Goal: Task Accomplishment & Management: Complete application form

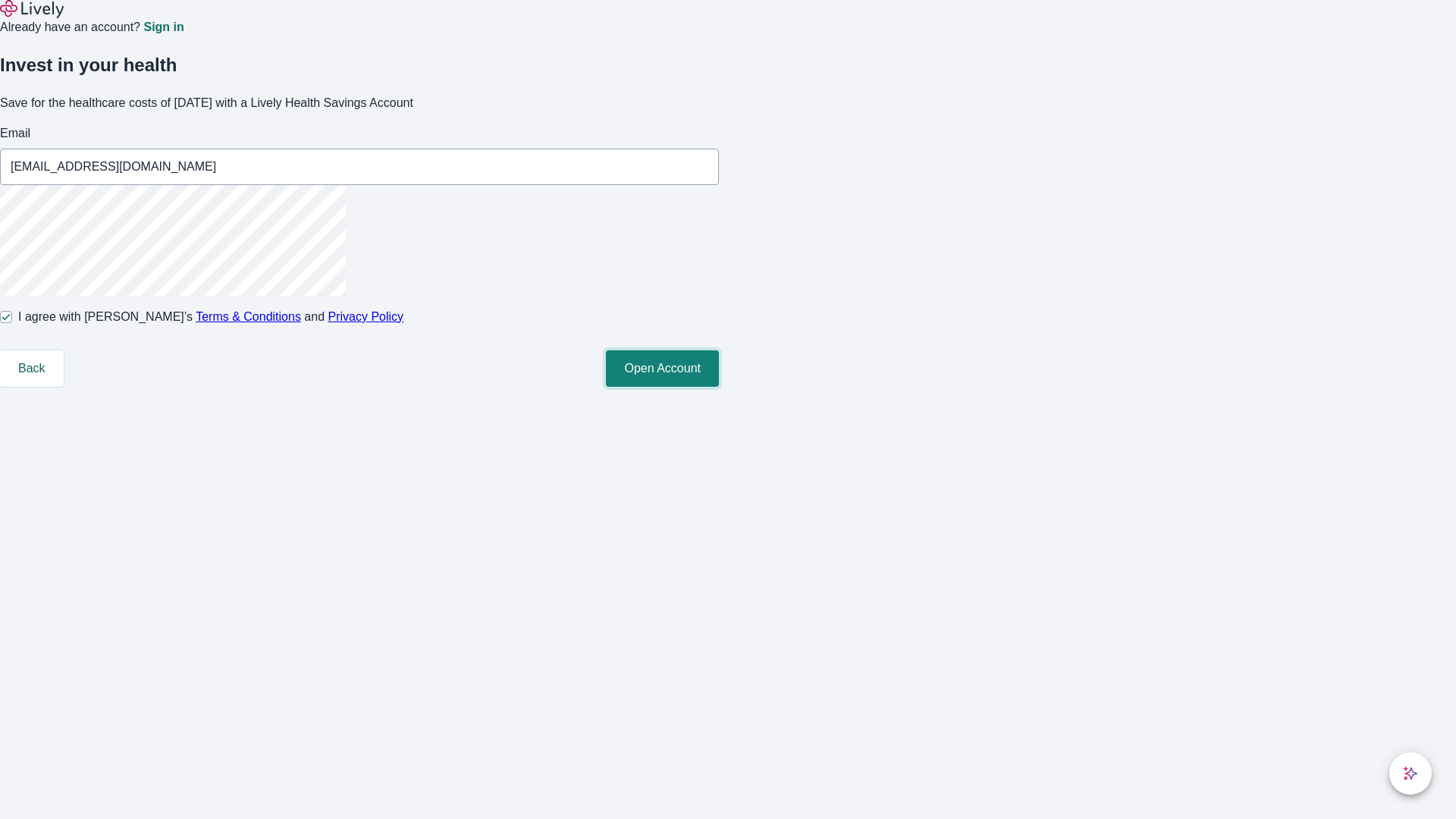
click at [719, 387] on button "Open Account" at bounding box center [663, 368] width 113 height 36
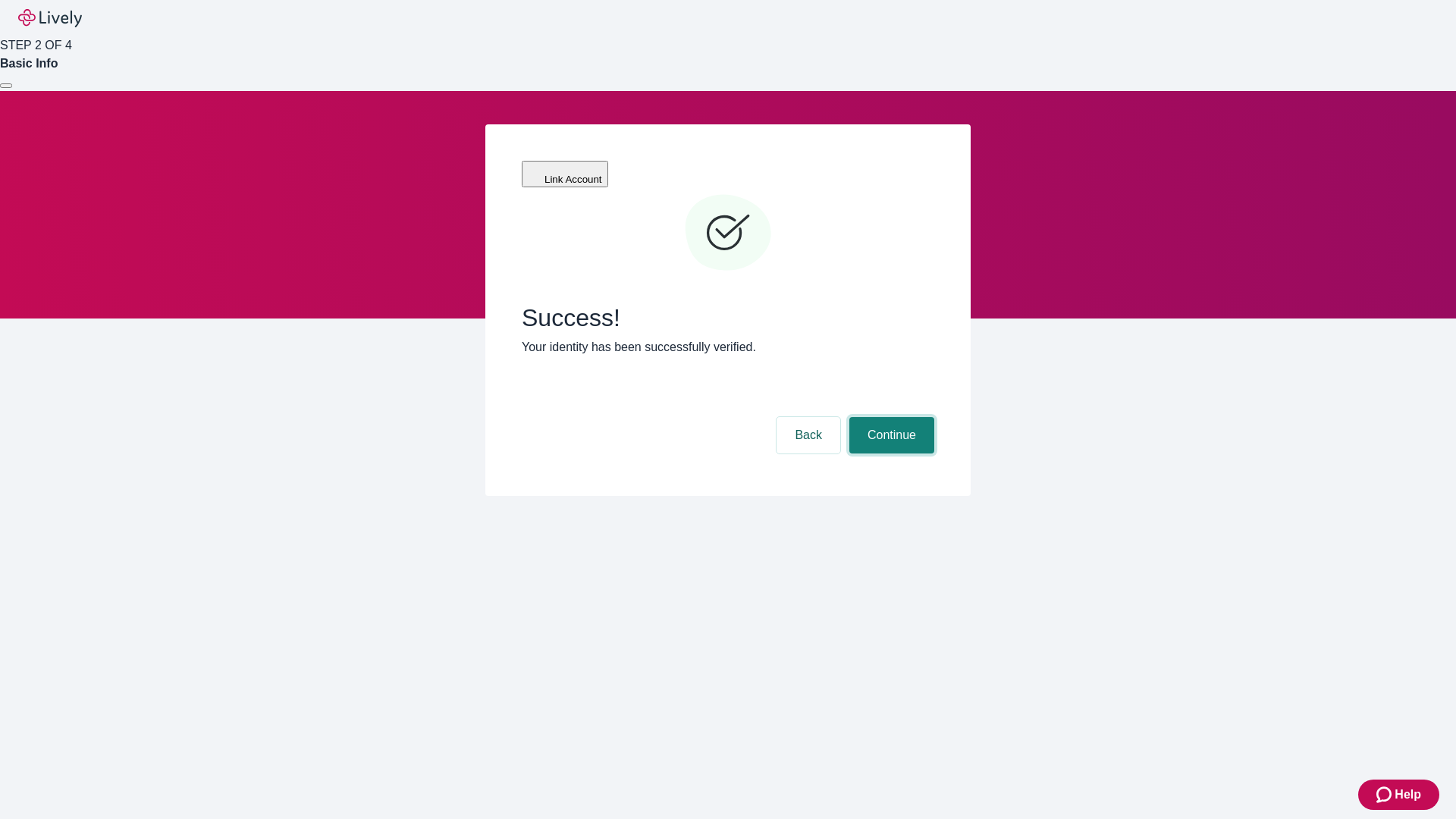
click at [889, 417] on button "Continue" at bounding box center [891, 435] width 85 height 36
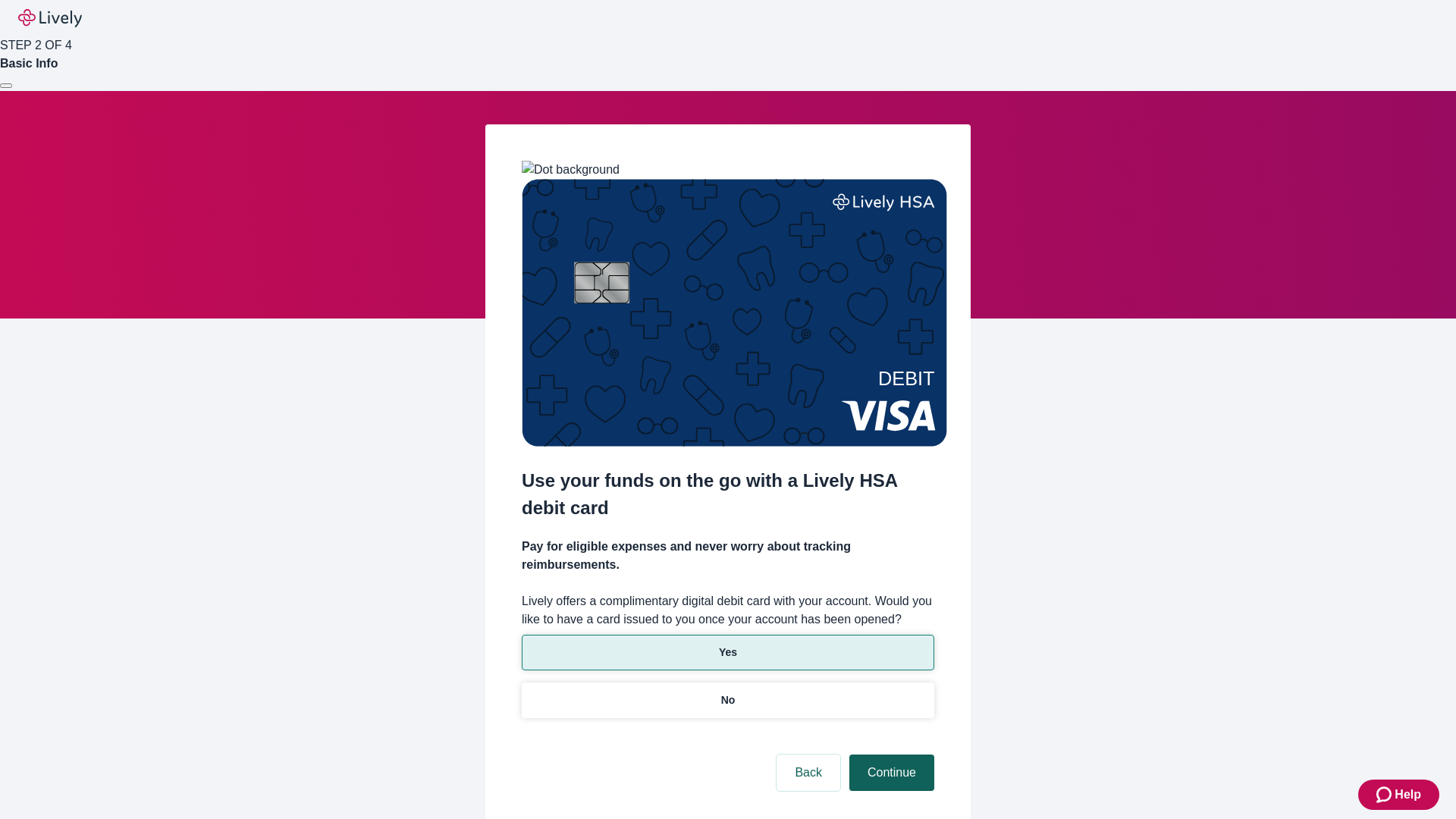
click at [727, 644] on p "Yes" at bounding box center [728, 652] width 19 height 16
click at [889, 755] on button "Continue" at bounding box center [891, 772] width 85 height 36
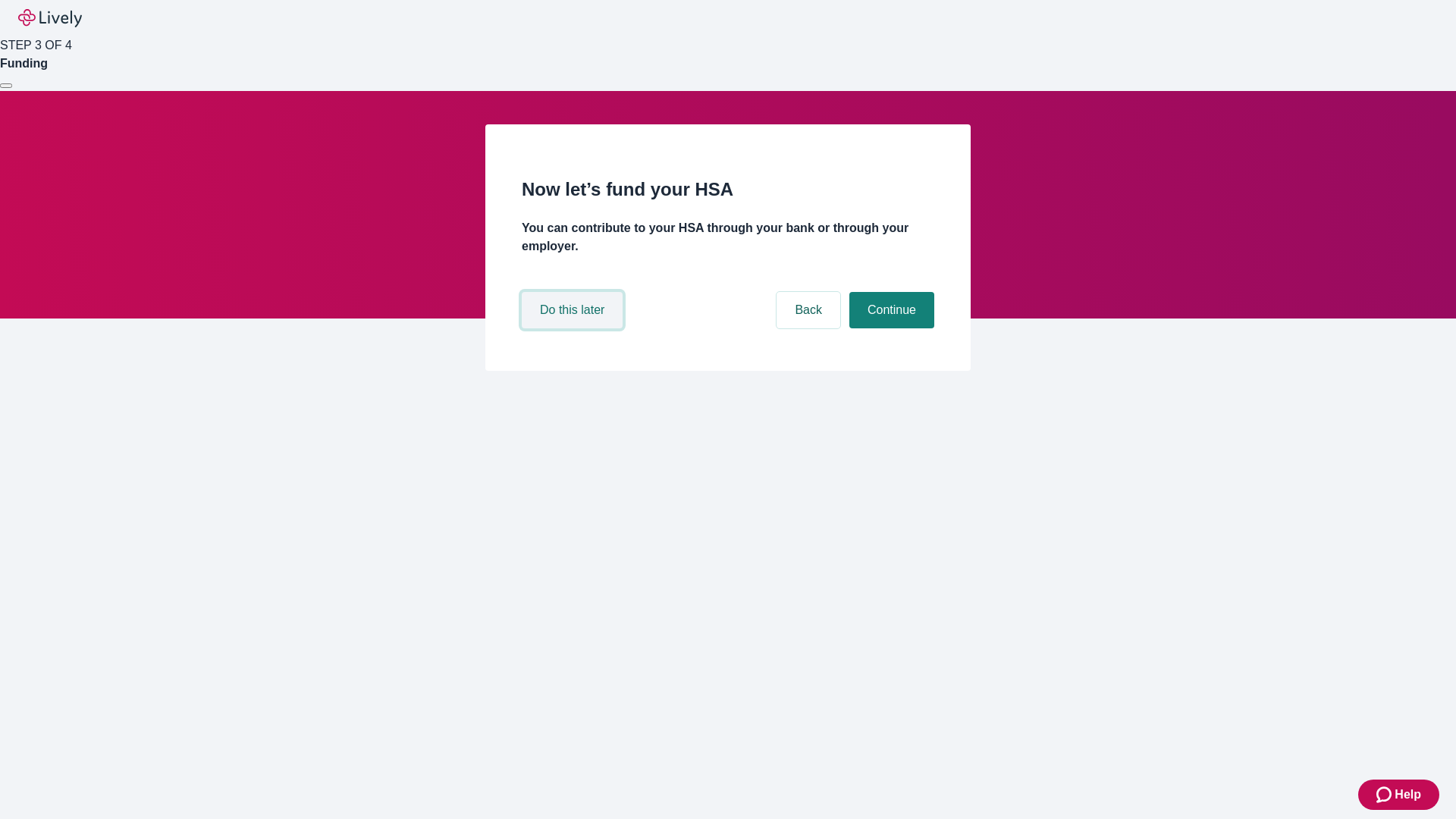
click at [574, 328] on button "Do this later" at bounding box center [572, 310] width 101 height 36
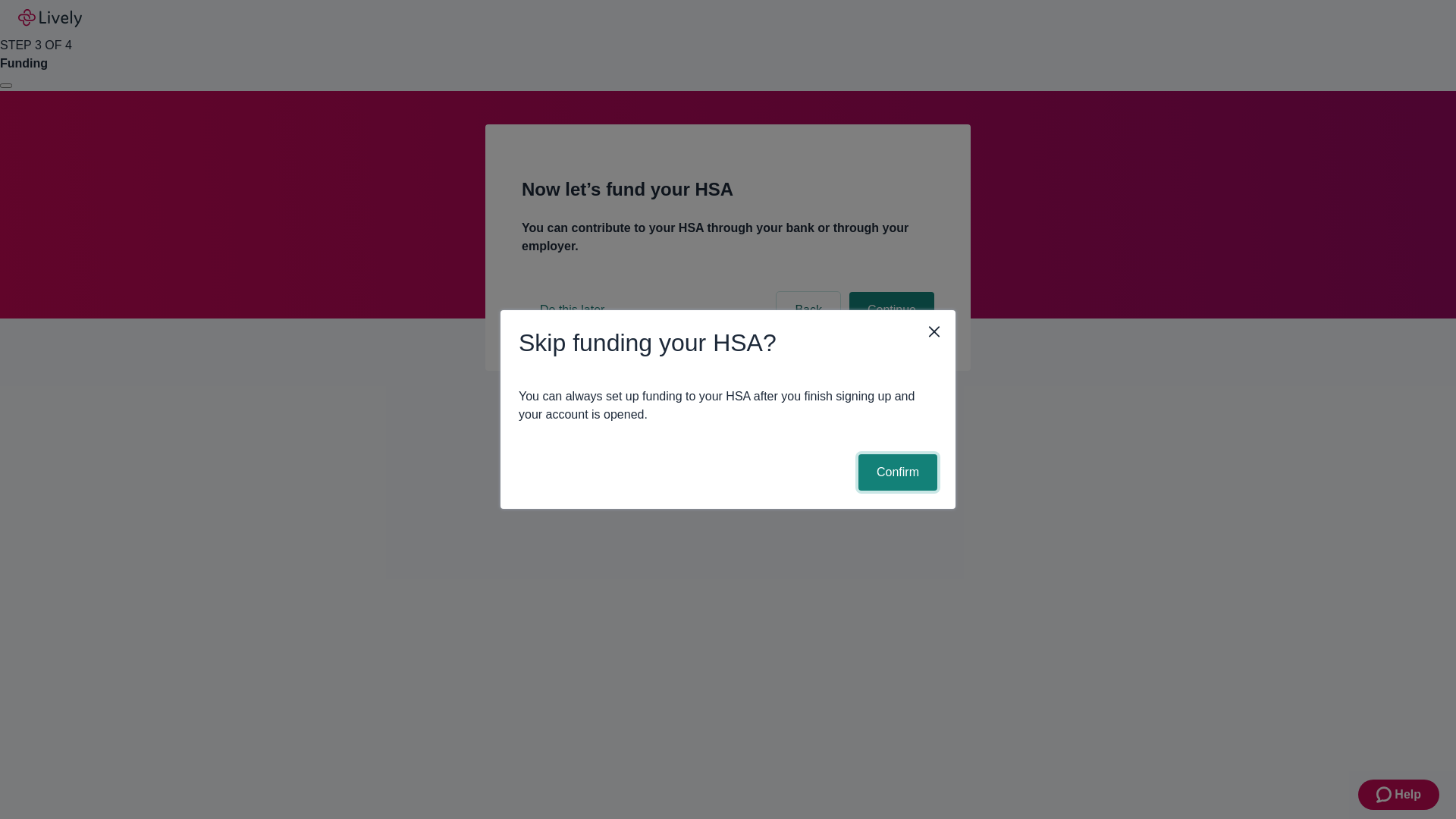
click at [896, 472] on button "Confirm" at bounding box center [897, 472] width 79 height 36
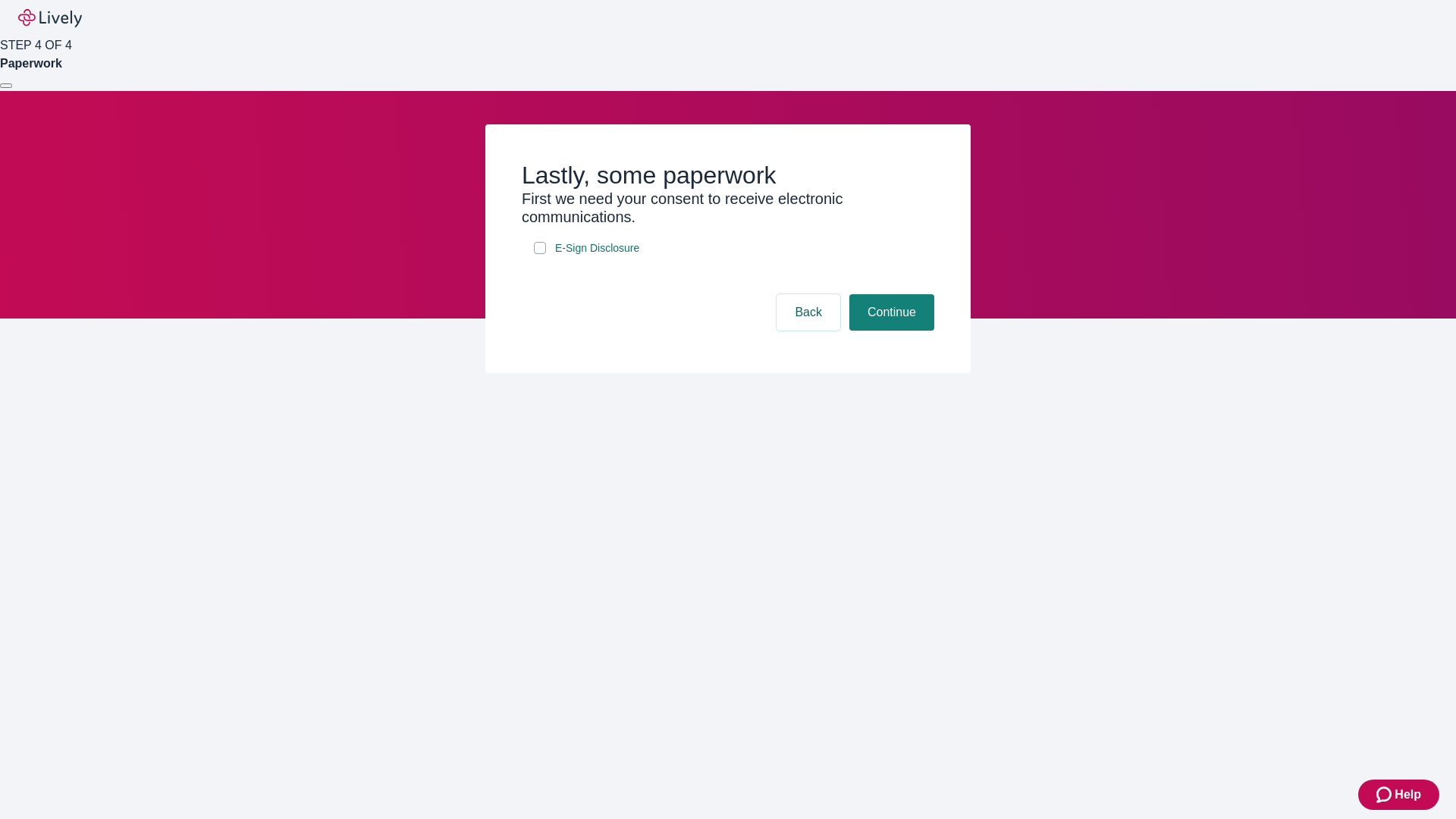
click at [540, 254] on input "E-Sign Disclosure" at bounding box center [540, 248] width 12 height 12
checkbox input "true"
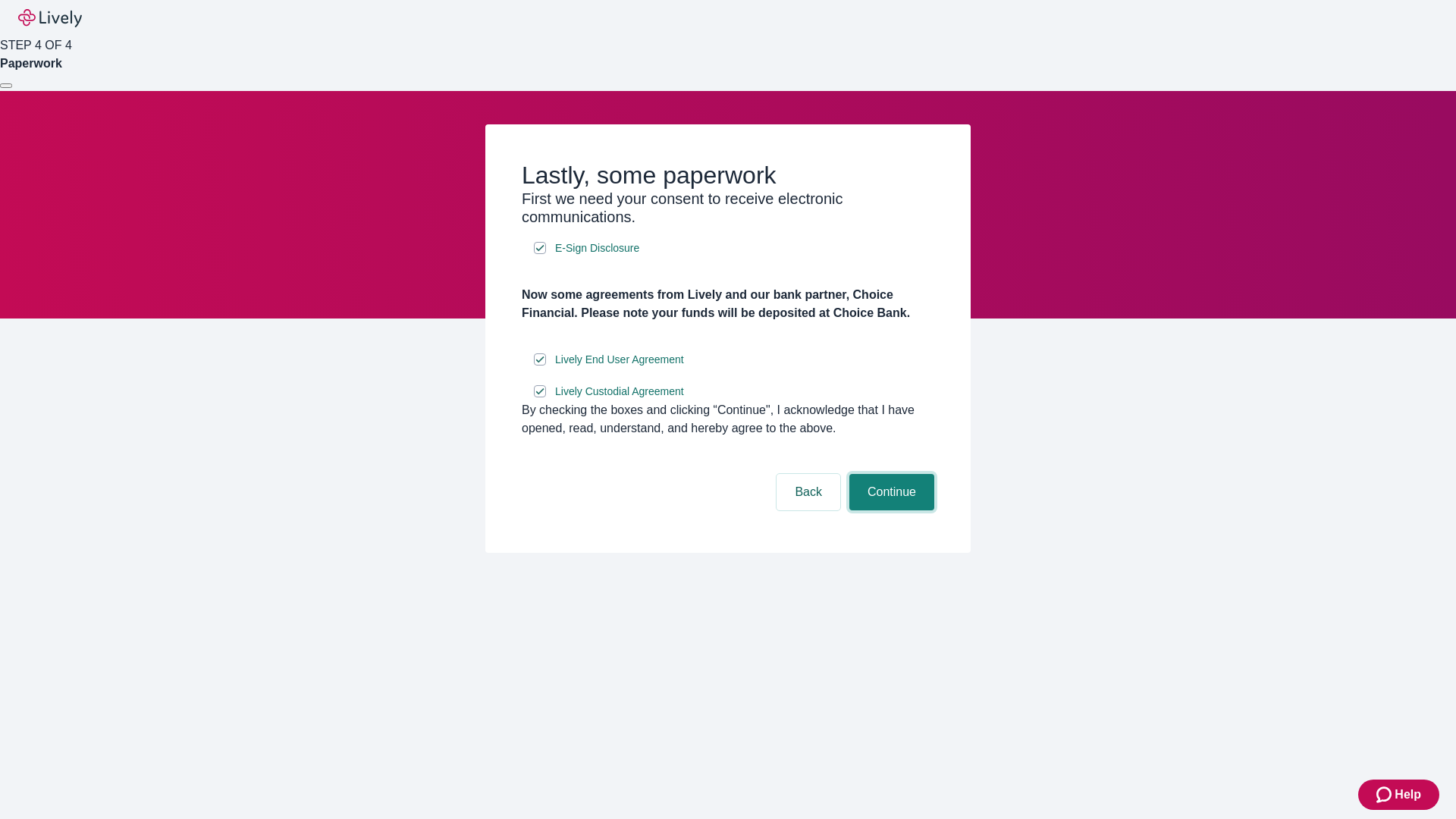
click at [889, 510] on button "Continue" at bounding box center [891, 492] width 85 height 36
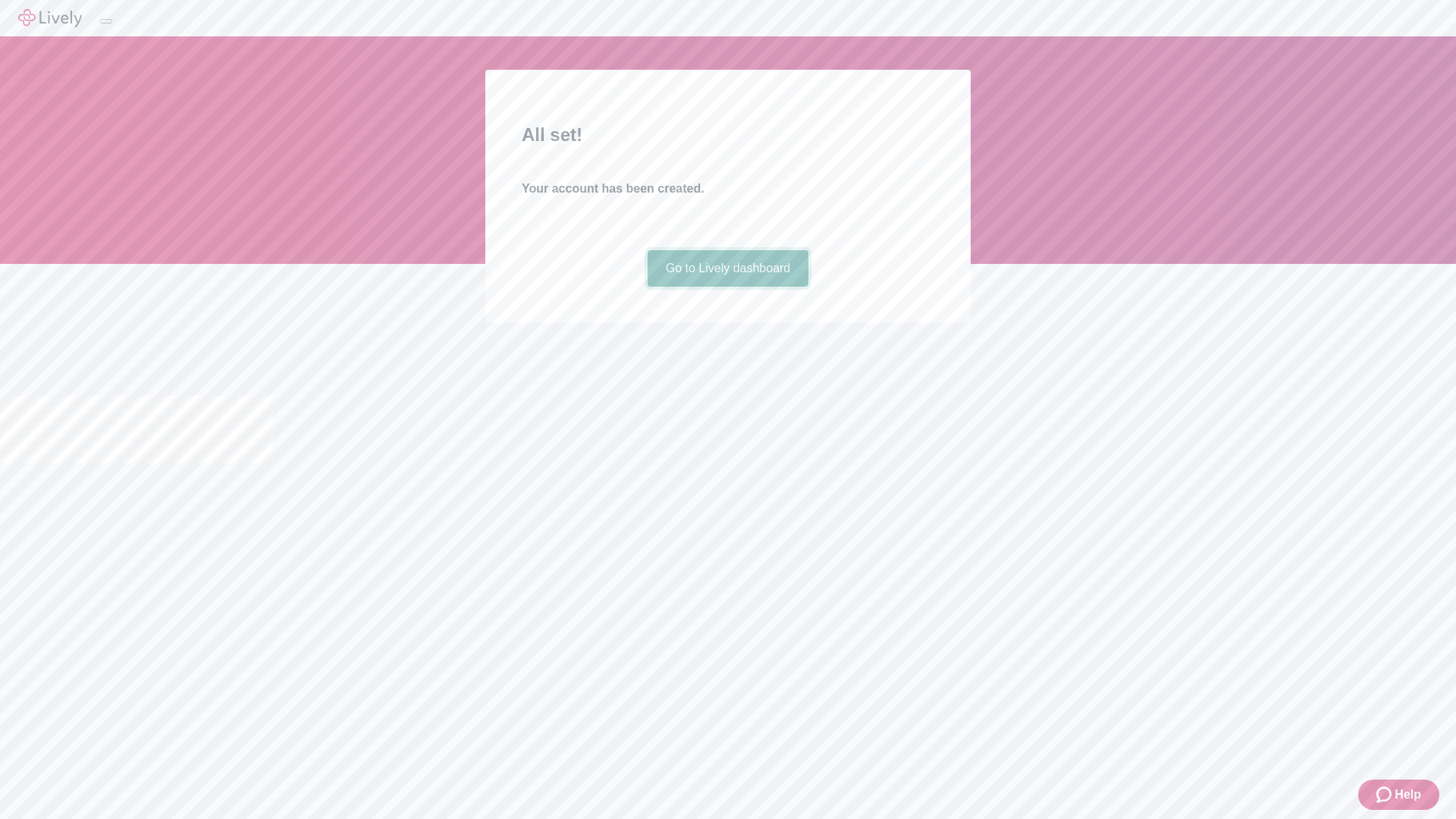
click at [727, 287] on link "Go to Lively dashboard" at bounding box center [728, 268] width 161 height 36
